Goal: Information Seeking & Learning: Learn about a topic

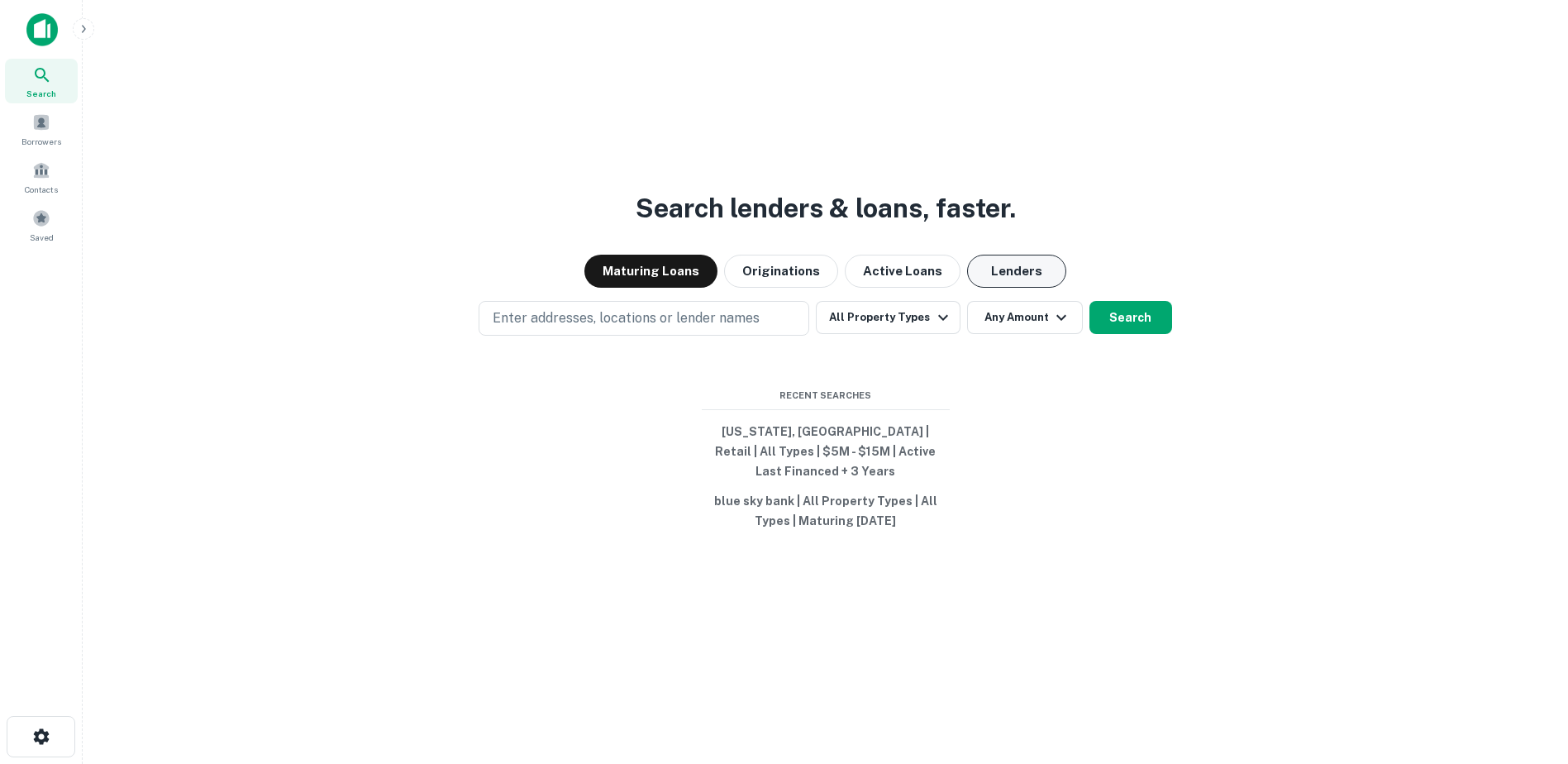
click at [1017, 275] on button "Lenders" at bounding box center [1016, 271] width 99 height 33
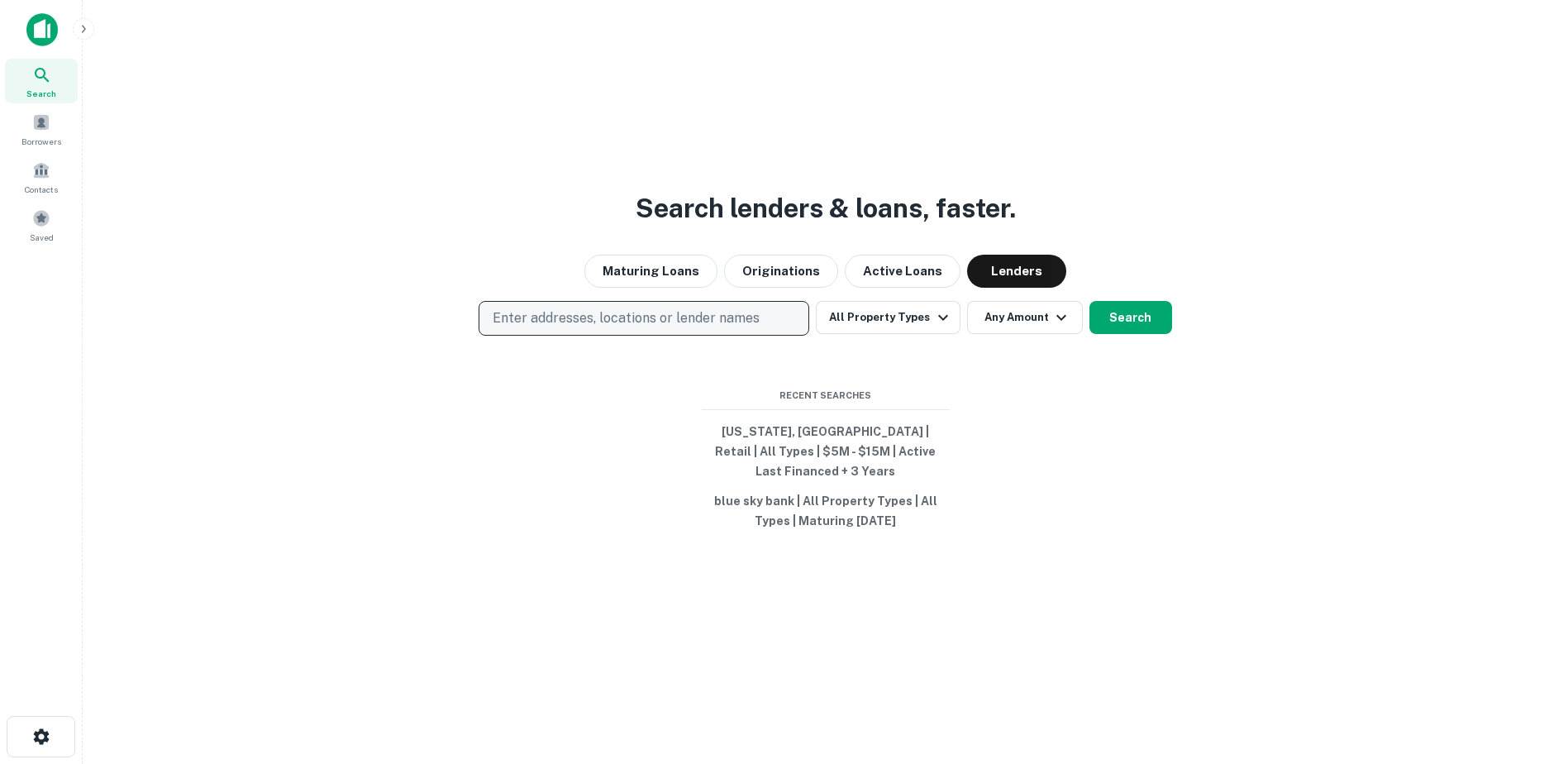
click at [729, 325] on p "Enter addresses, locations or lender names" at bounding box center [626, 318] width 267 height 19
type input "********"
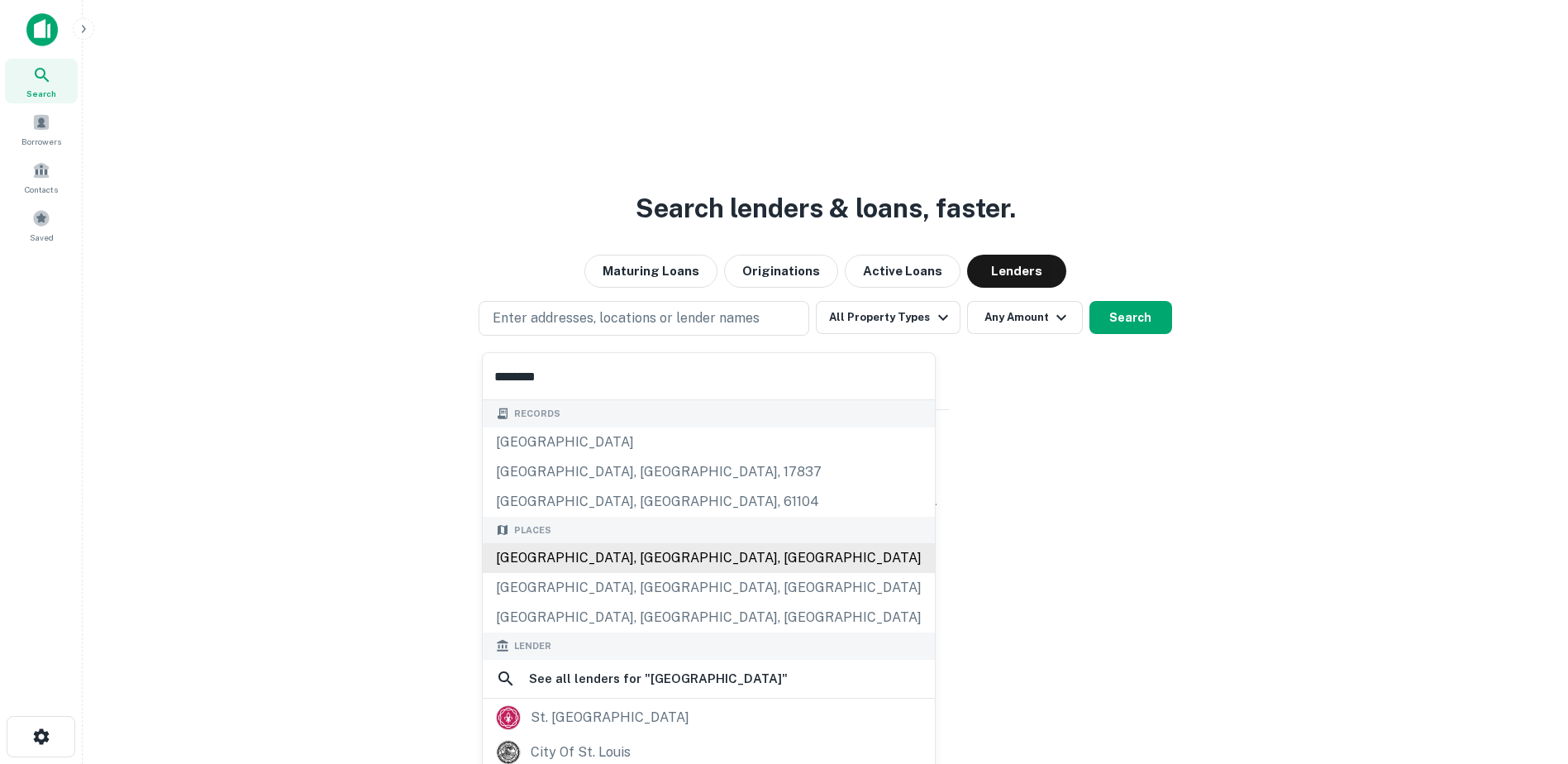
click at [596, 554] on div "[GEOGRAPHIC_DATA], [GEOGRAPHIC_DATA], [GEOGRAPHIC_DATA]" at bounding box center [708, 557] width 452 height 30
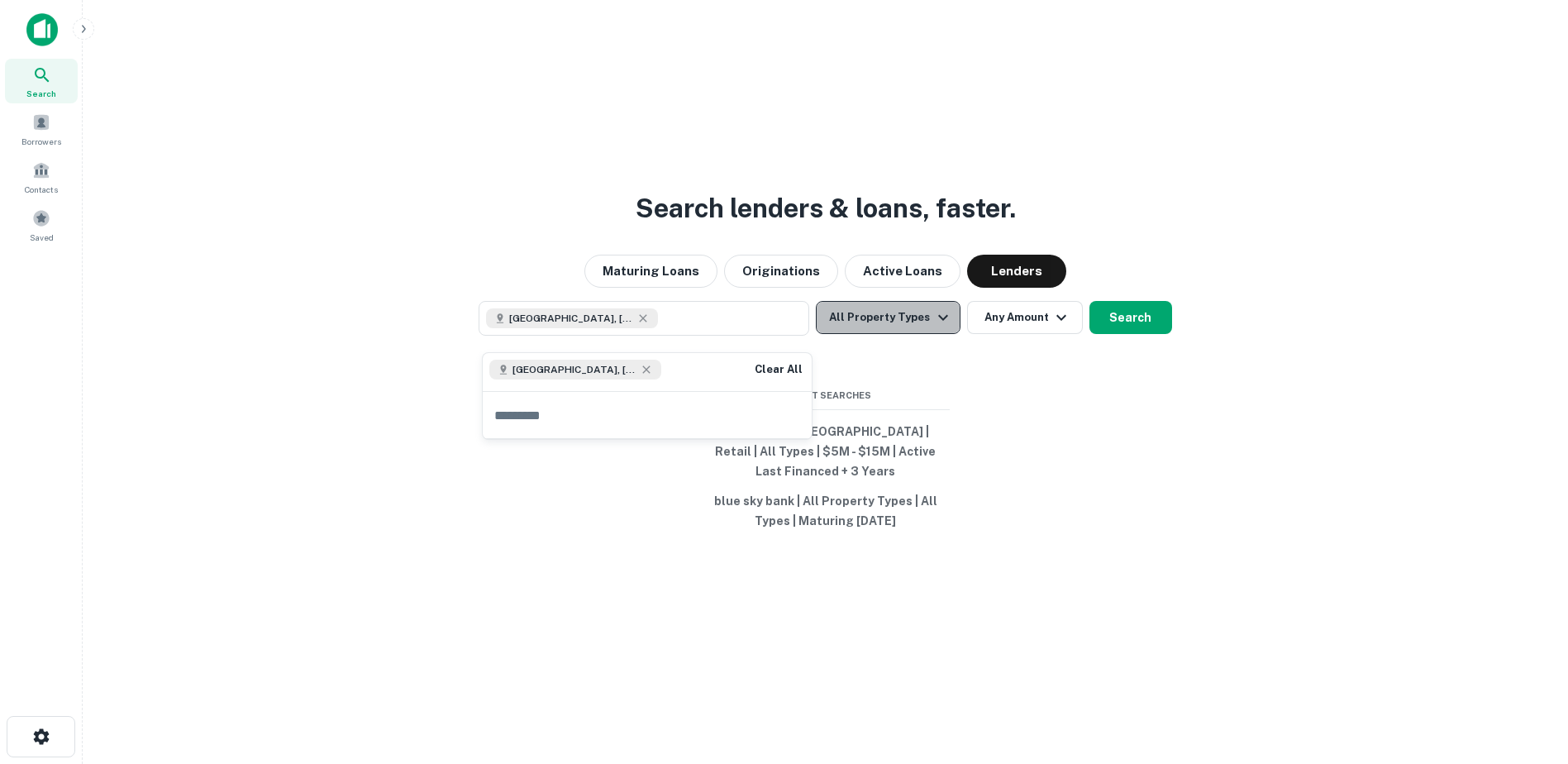
click at [922, 325] on button "All Property Types" at bounding box center [888, 318] width 144 height 33
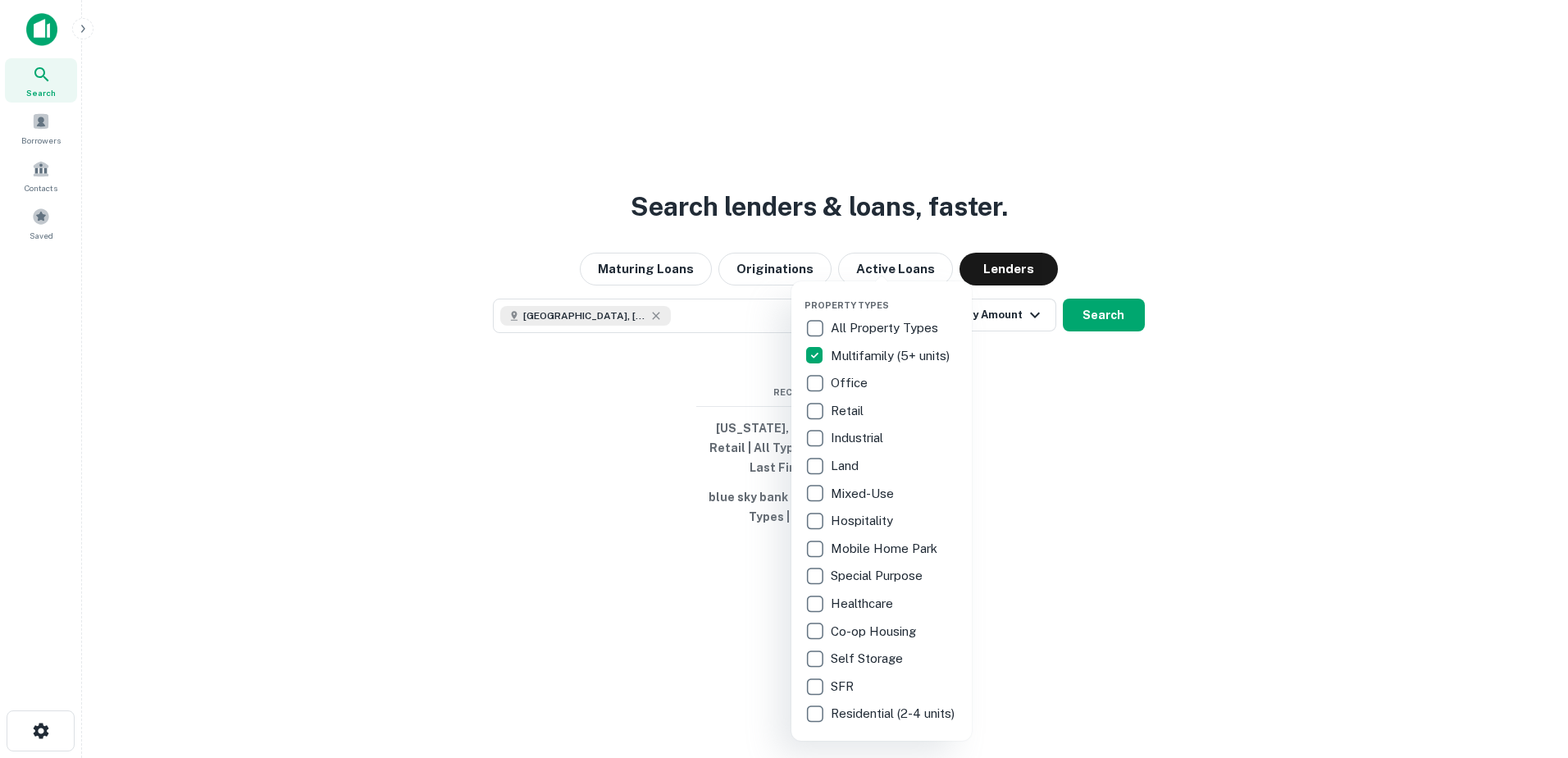
click at [1024, 328] on div at bounding box center [784, 379] width 1568 height 758
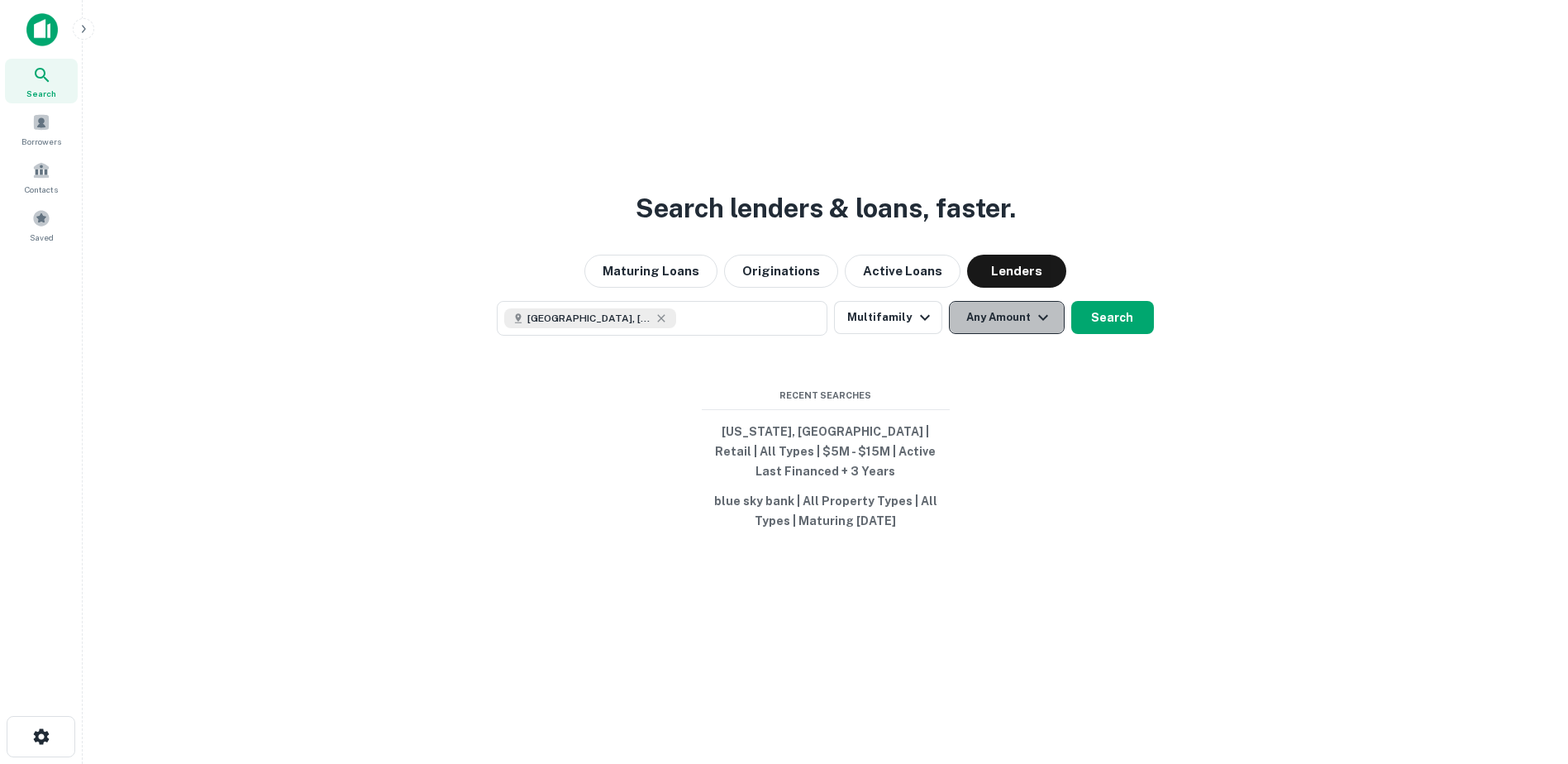
click at [1049, 323] on icon "button" at bounding box center [1043, 318] width 19 height 19
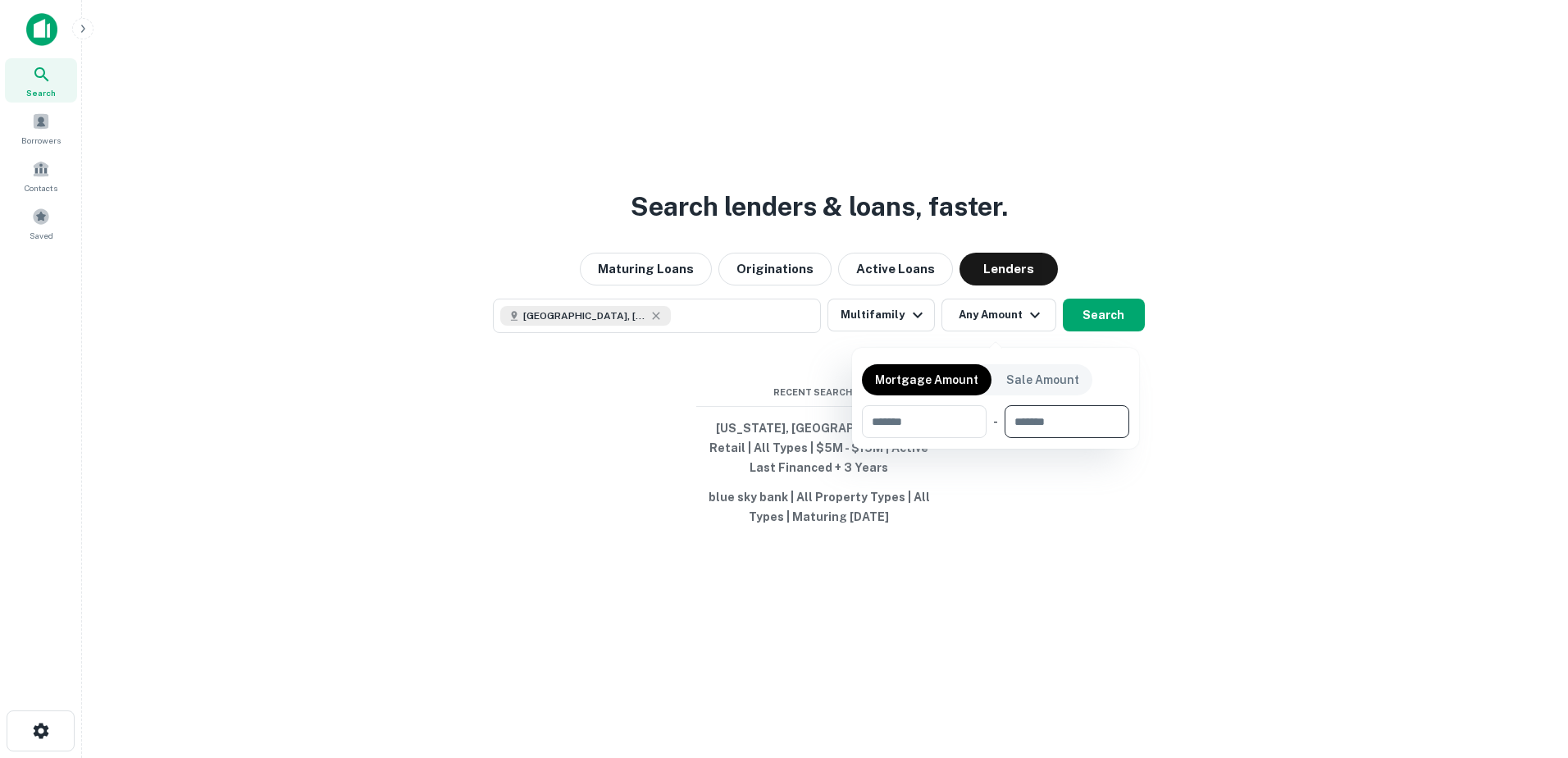
click at [1027, 417] on input "number" at bounding box center [1060, 422] width 113 height 33
type input "*******"
click at [1120, 329] on div at bounding box center [784, 379] width 1568 height 758
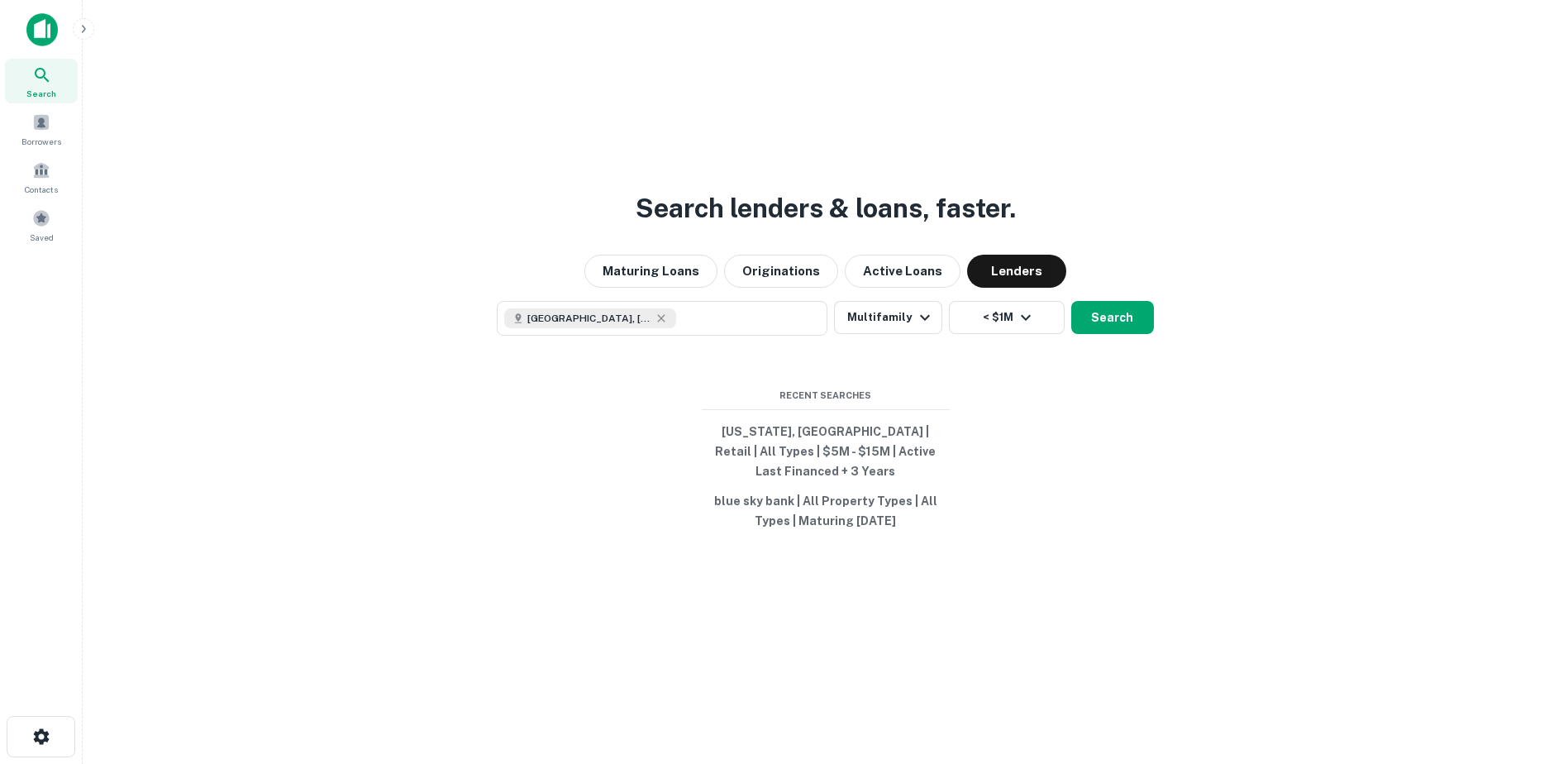
click at [1129, 331] on button "Search" at bounding box center [1112, 318] width 83 height 33
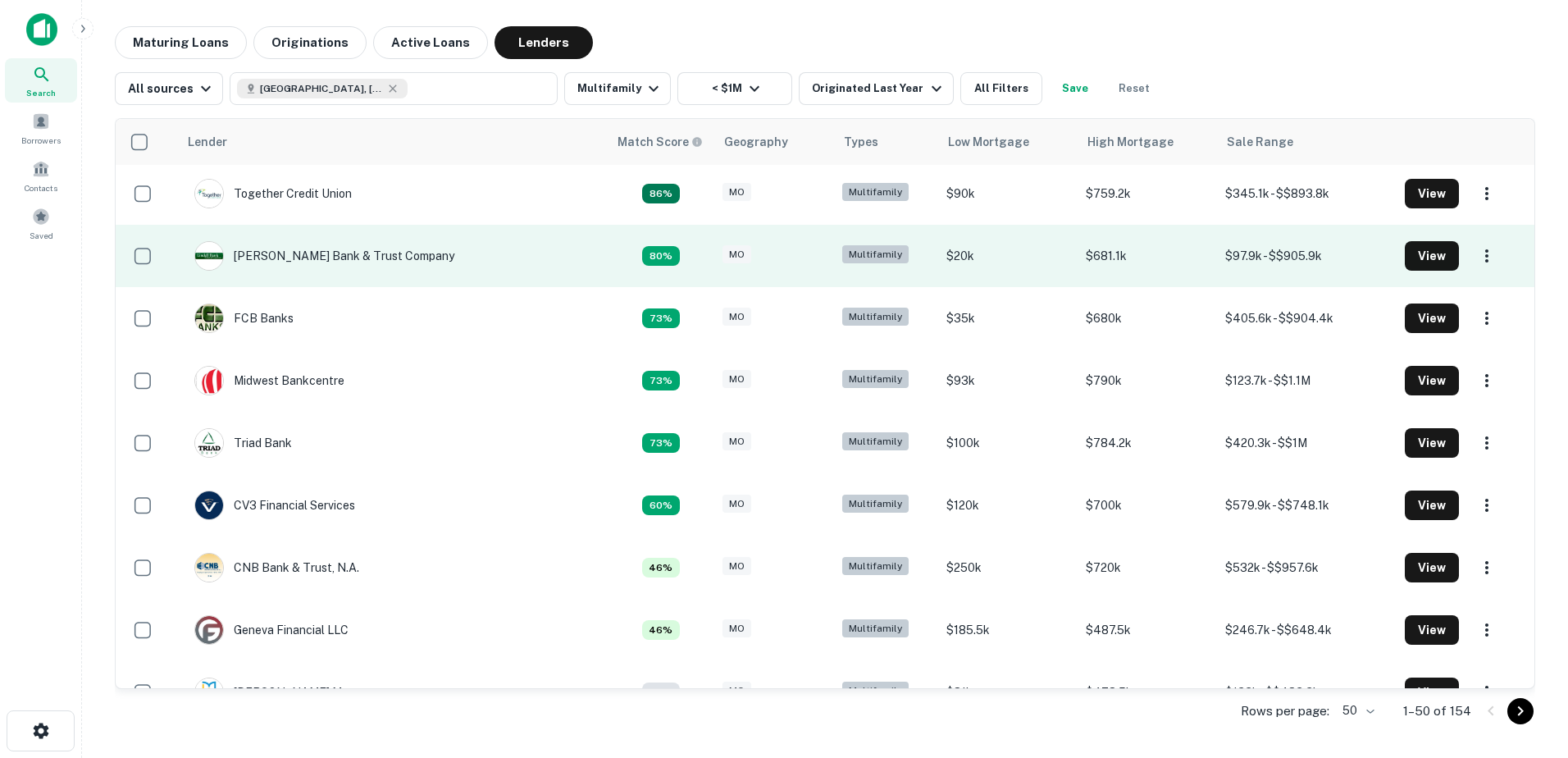
scroll to position [322, 0]
